Goal: Information Seeking & Learning: Stay updated

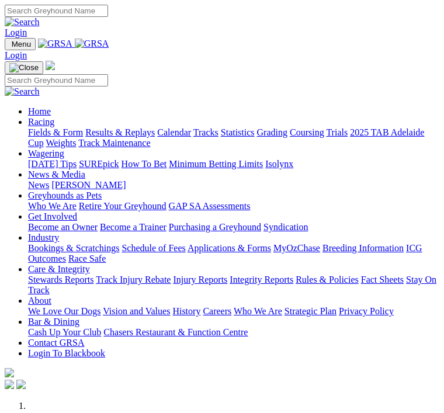
click at [54, 120] on link "Racing" at bounding box center [41, 122] width 26 height 10
click at [106, 137] on link "Results & Replays" at bounding box center [119, 132] width 69 height 10
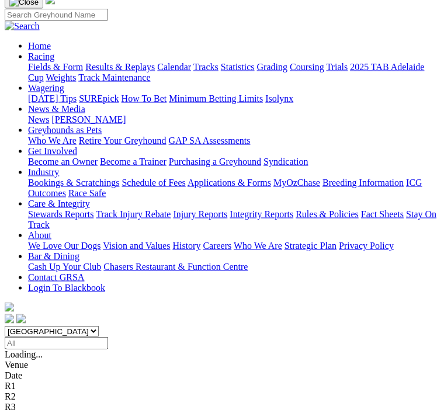
scroll to position [87, 0]
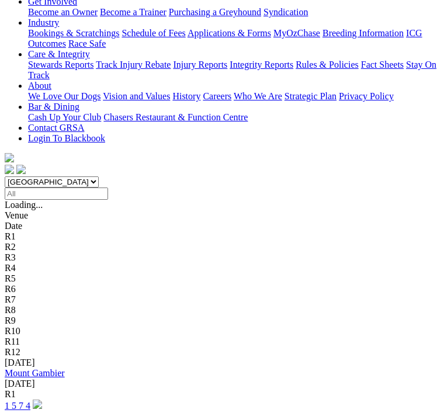
scroll to position [244, 0]
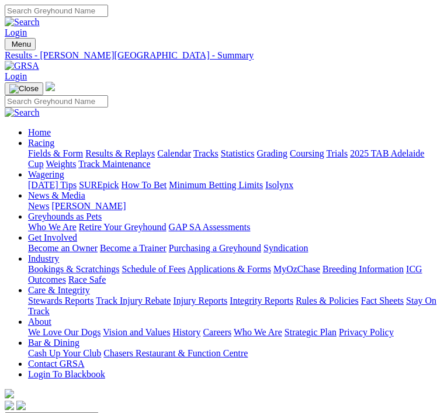
click at [99, 412] on select "South Australia New South Wales Northern Territory Queensland Tasmania Victoria…" at bounding box center [52, 417] width 94 height 11
select select "[GEOGRAPHIC_DATA]"
click at [99, 412] on select "[GEOGRAPHIC_DATA] [GEOGRAPHIC_DATA] [GEOGRAPHIC_DATA] [GEOGRAPHIC_DATA] [GEOGRA…" at bounding box center [52, 417] width 94 height 11
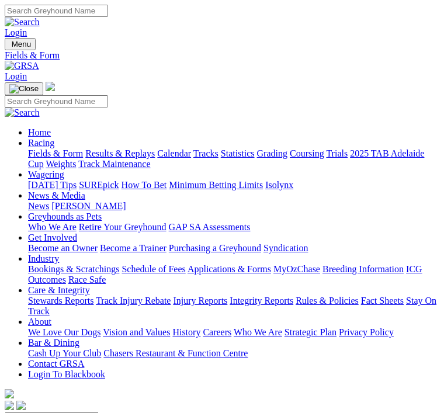
click at [99, 412] on select "South Australia New South Wales Northern Territory Queensland Tasmania Victoria…" at bounding box center [52, 417] width 94 height 11
select select "SA"
